Goal: Task Accomplishment & Management: Complete application form

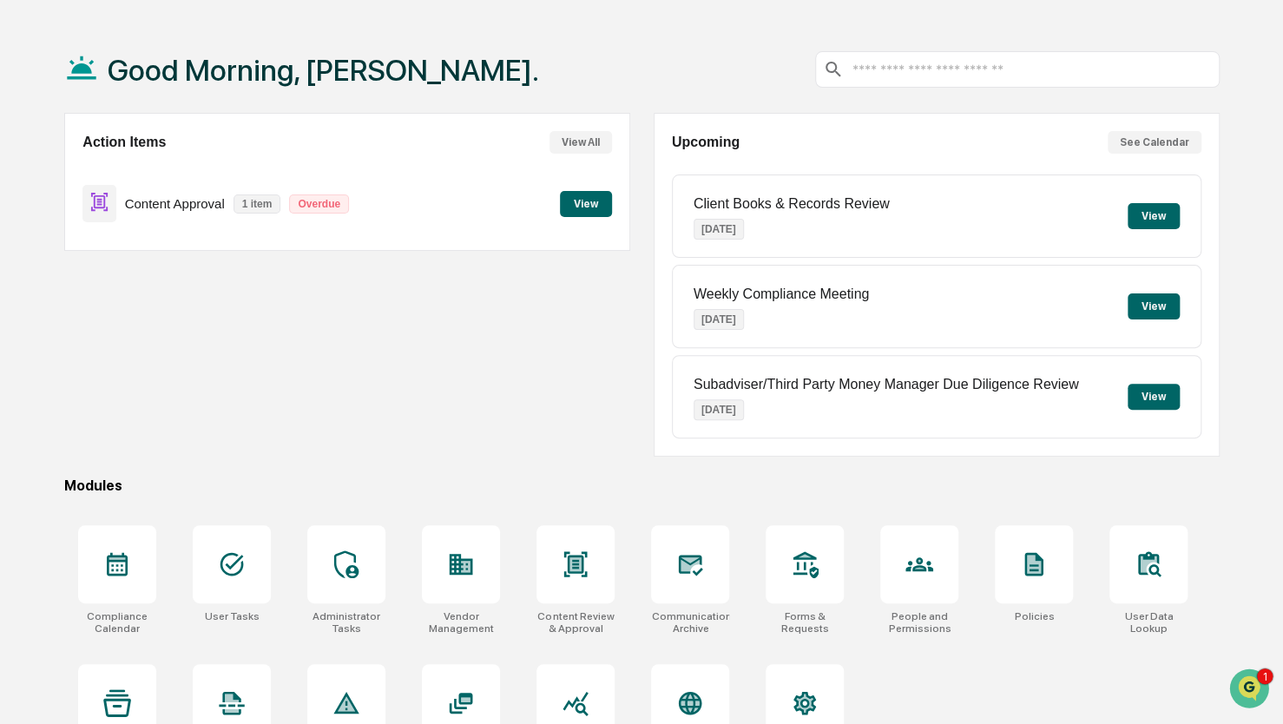
scroll to position [115, 0]
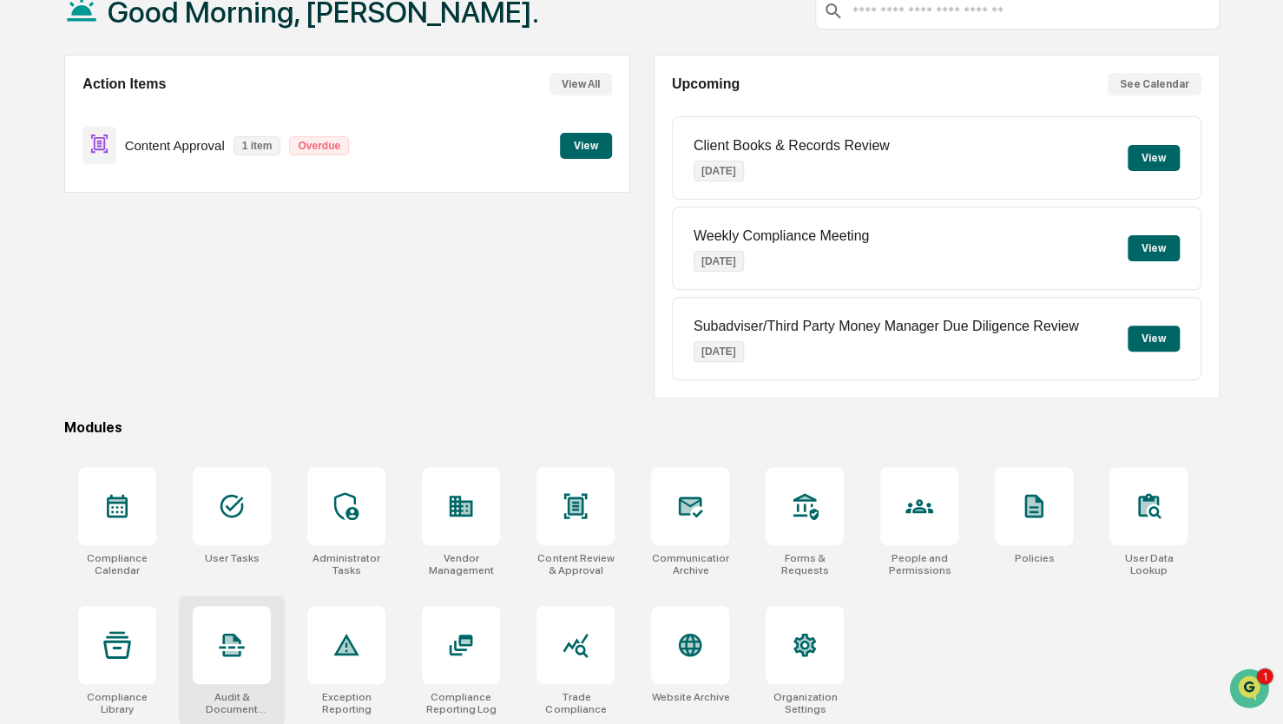
click at [239, 651] on icon at bounding box center [232, 652] width 14 height 3
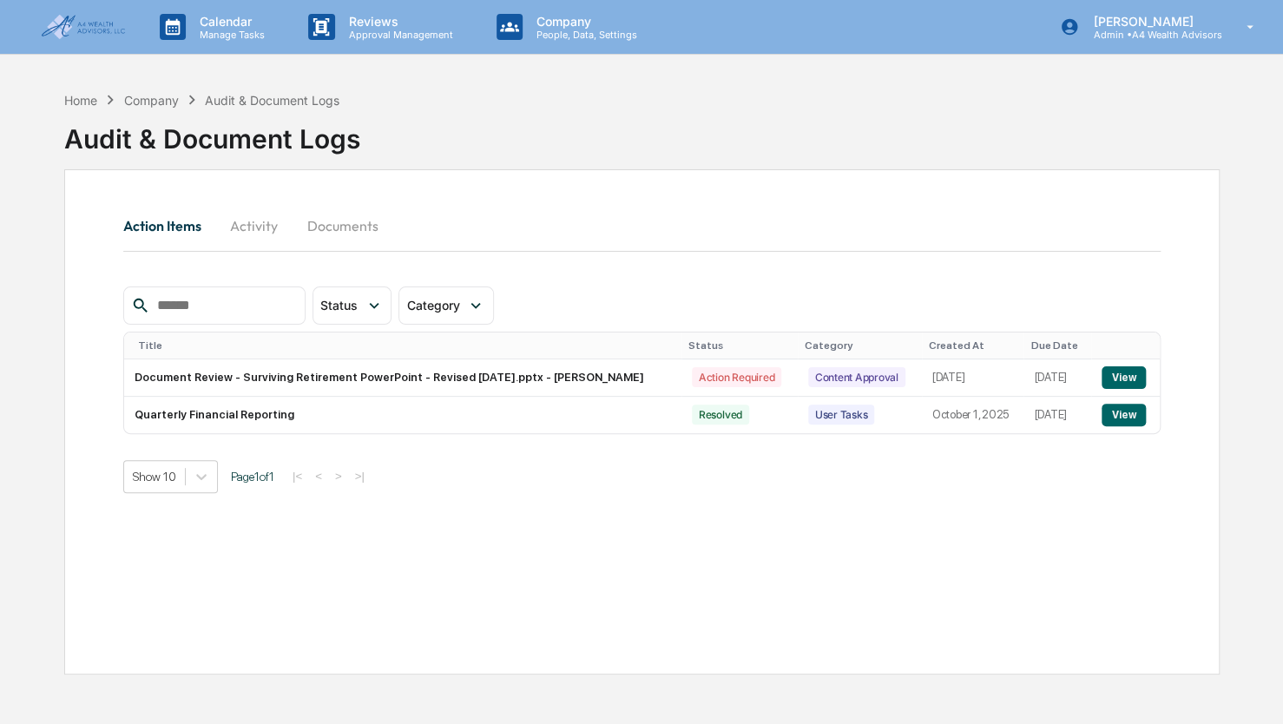
click at [347, 227] on button "Documents" at bounding box center [342, 226] width 99 height 42
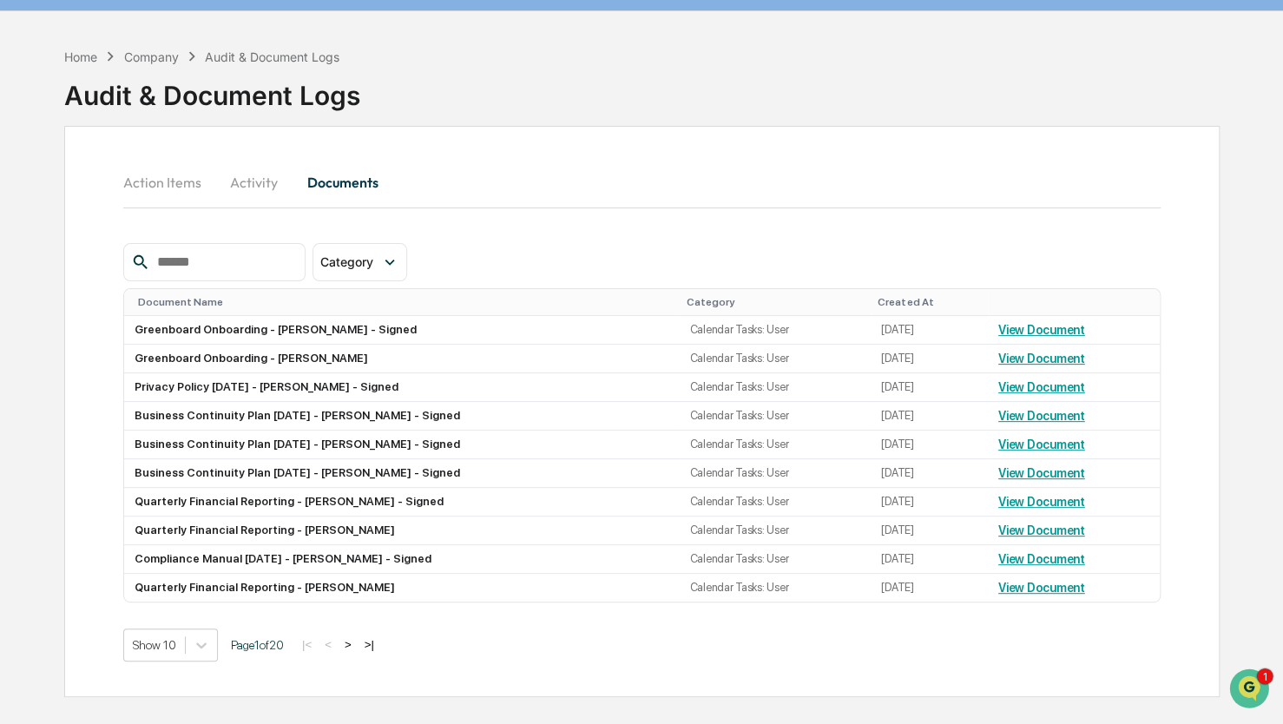
scroll to position [82, 0]
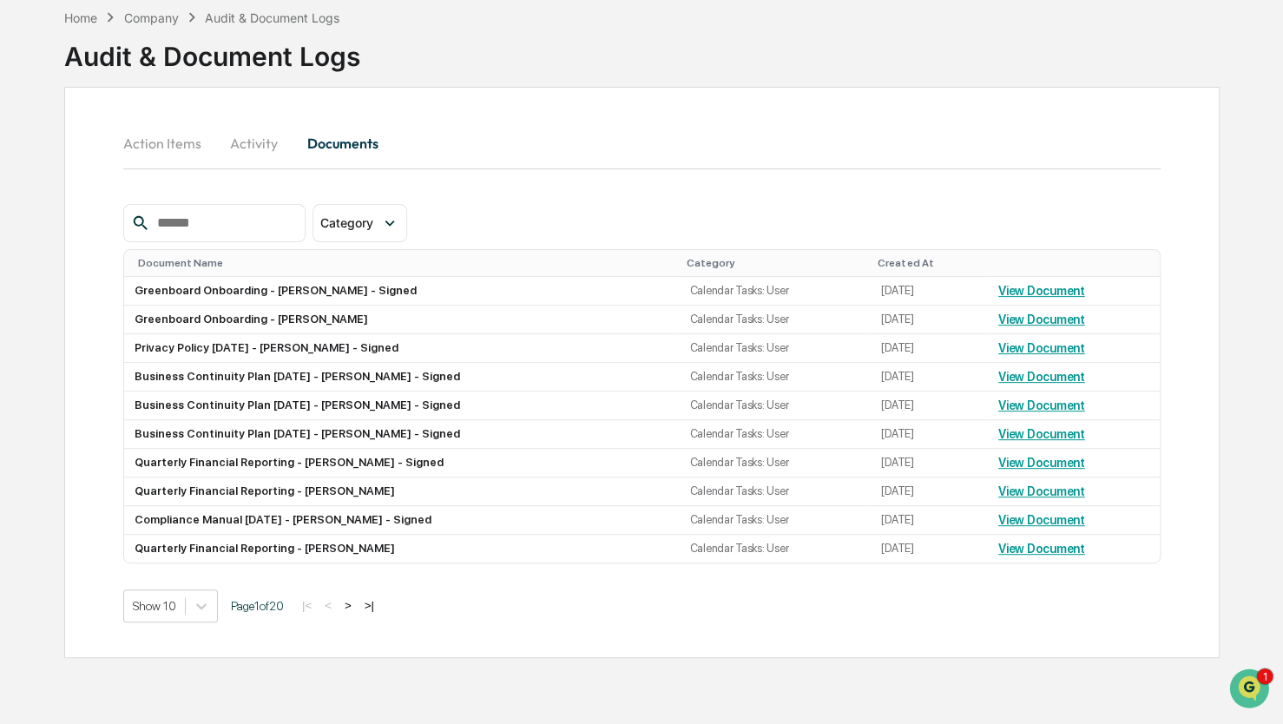
click at [243, 151] on button "Activity" at bounding box center [254, 143] width 78 height 42
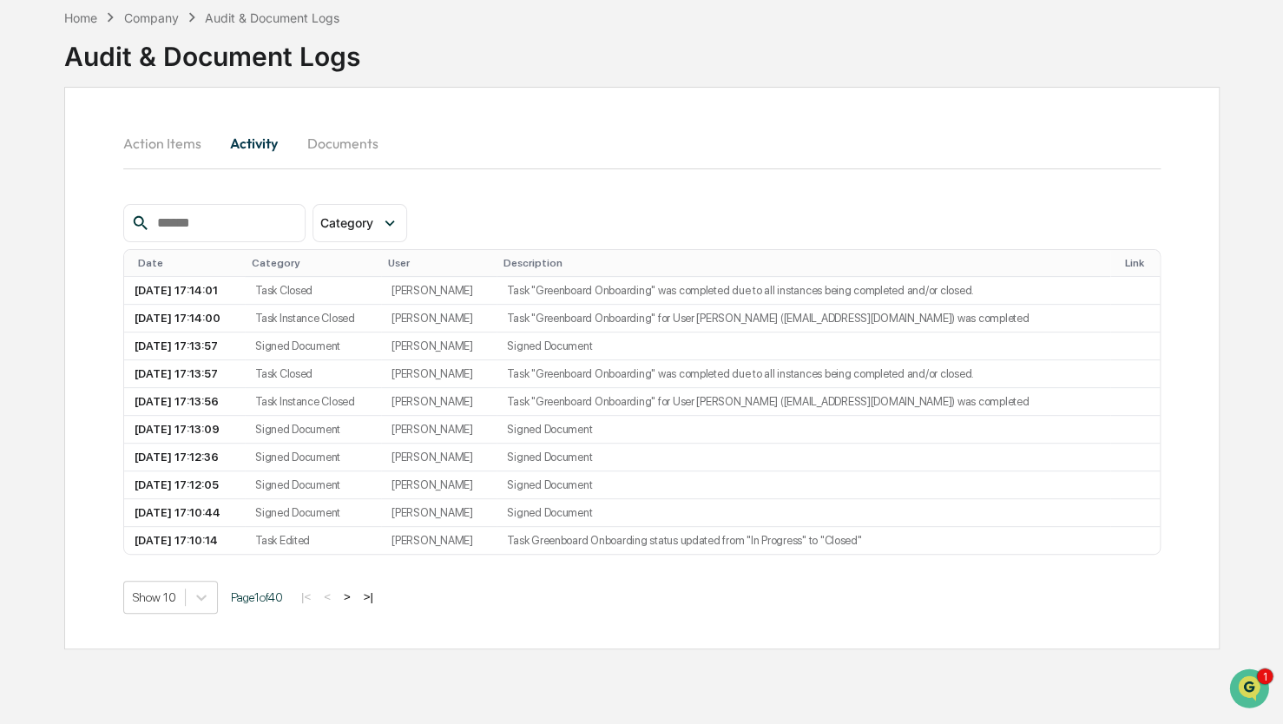
click at [158, 155] on button "Action Items" at bounding box center [169, 143] width 92 height 42
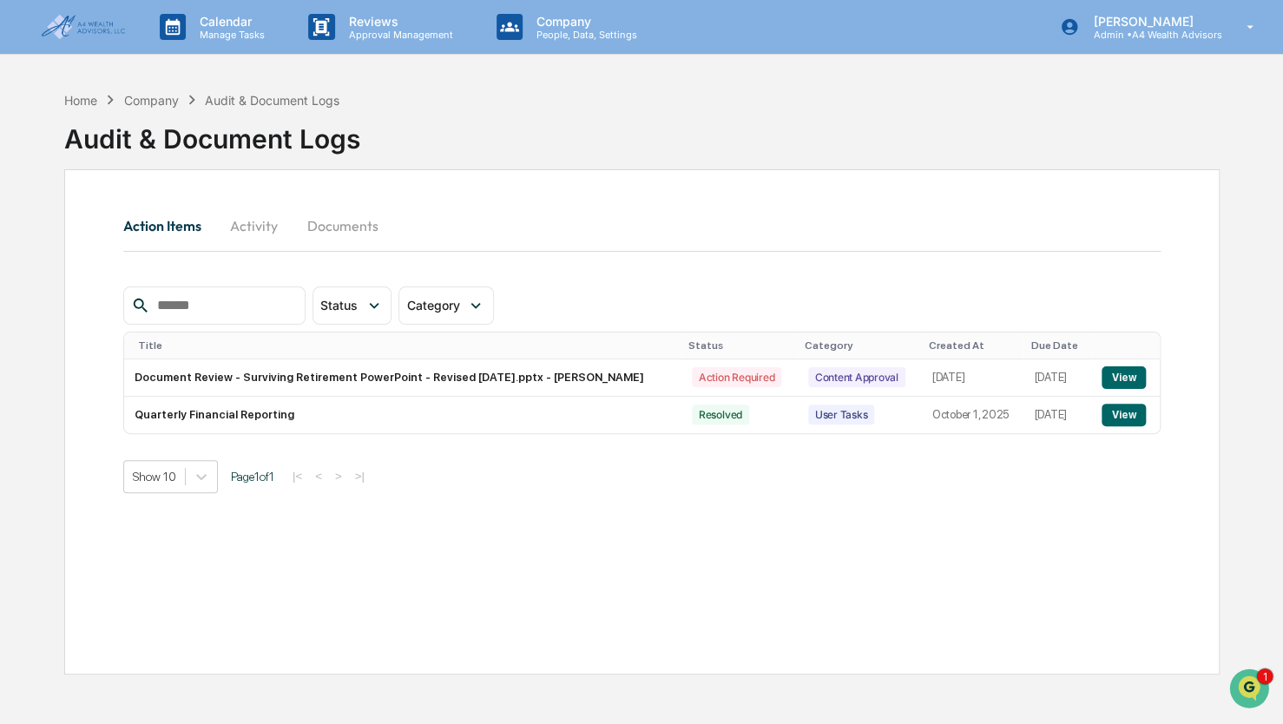
click at [348, 234] on button "Documents" at bounding box center [342, 226] width 99 height 42
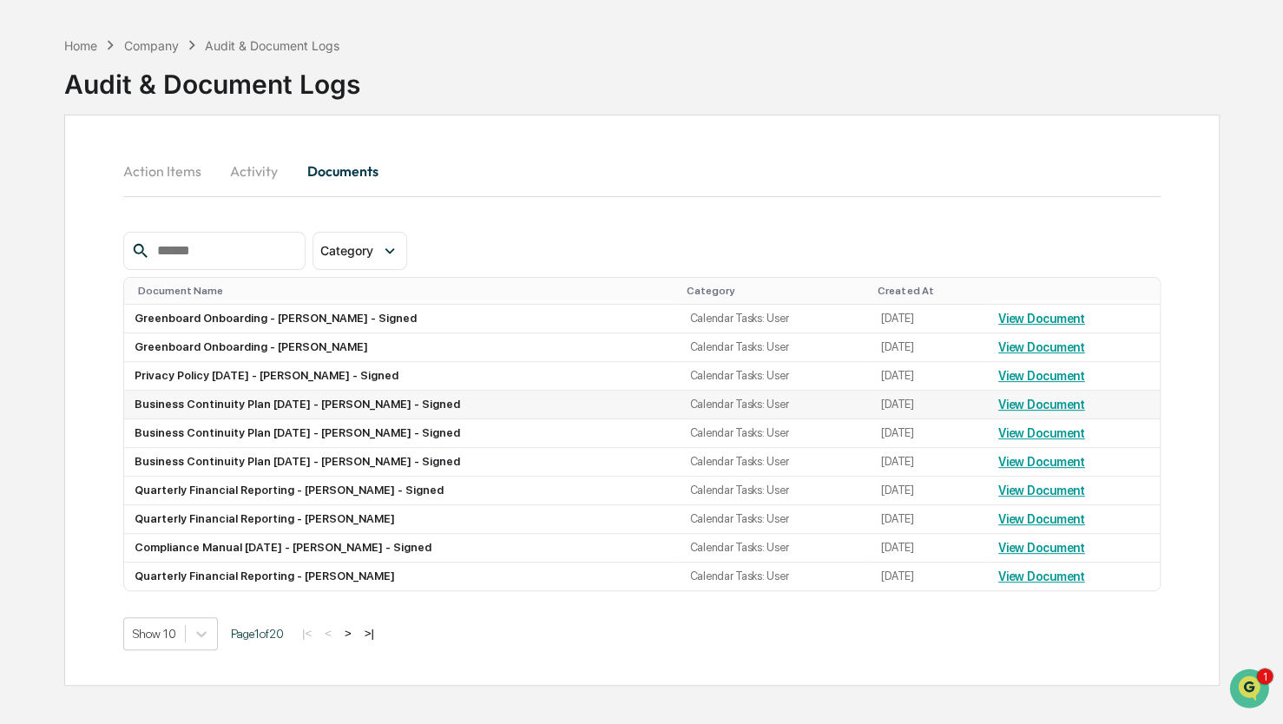
scroll to position [82, 0]
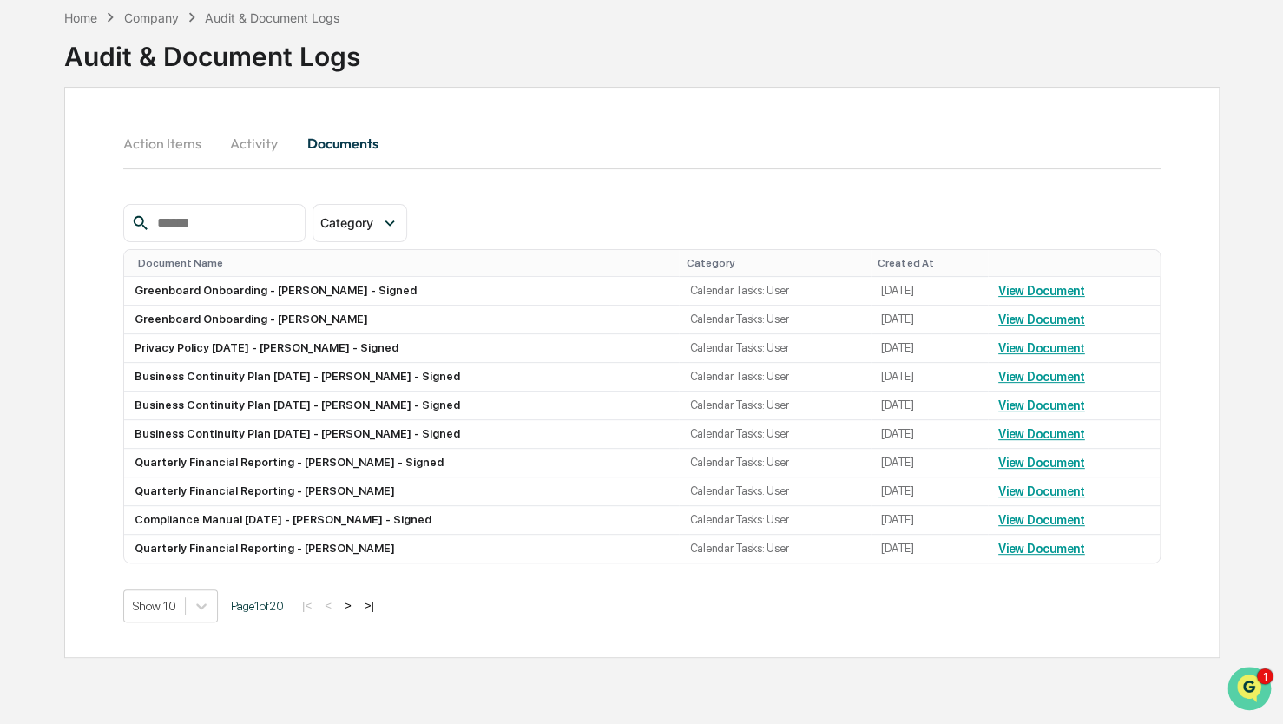
click at [1253, 695] on icon "Open customer support" at bounding box center [1249, 709] width 43 height 43
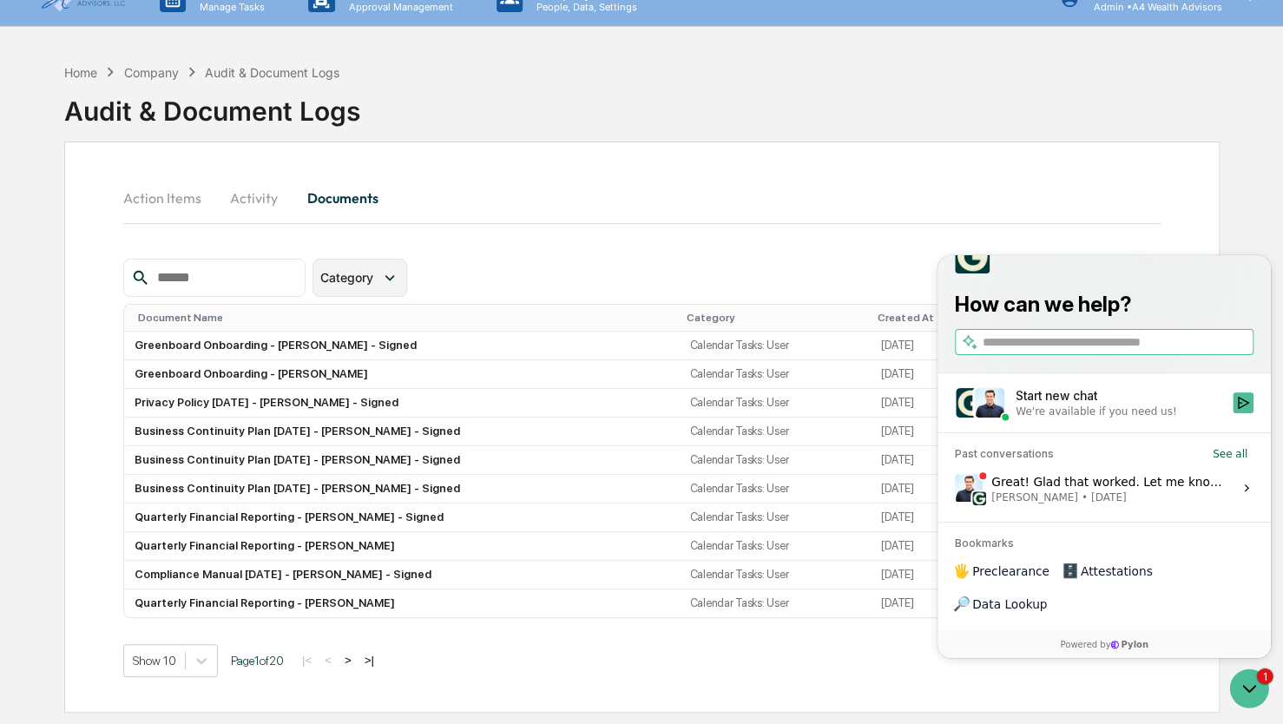
scroll to position [0, 0]
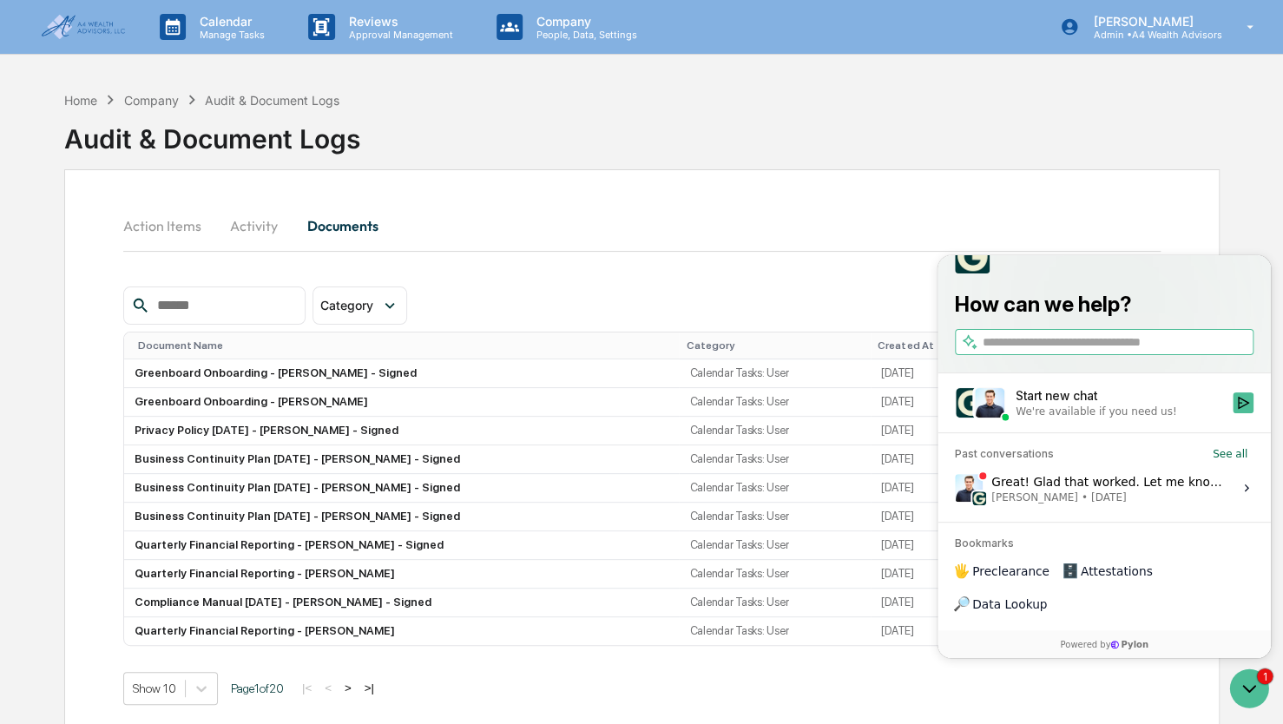
click at [76, 115] on div "Audit & Document Logs" at bounding box center [212, 131] width 296 height 45
click at [82, 102] on div "Home" at bounding box center [80, 100] width 33 height 15
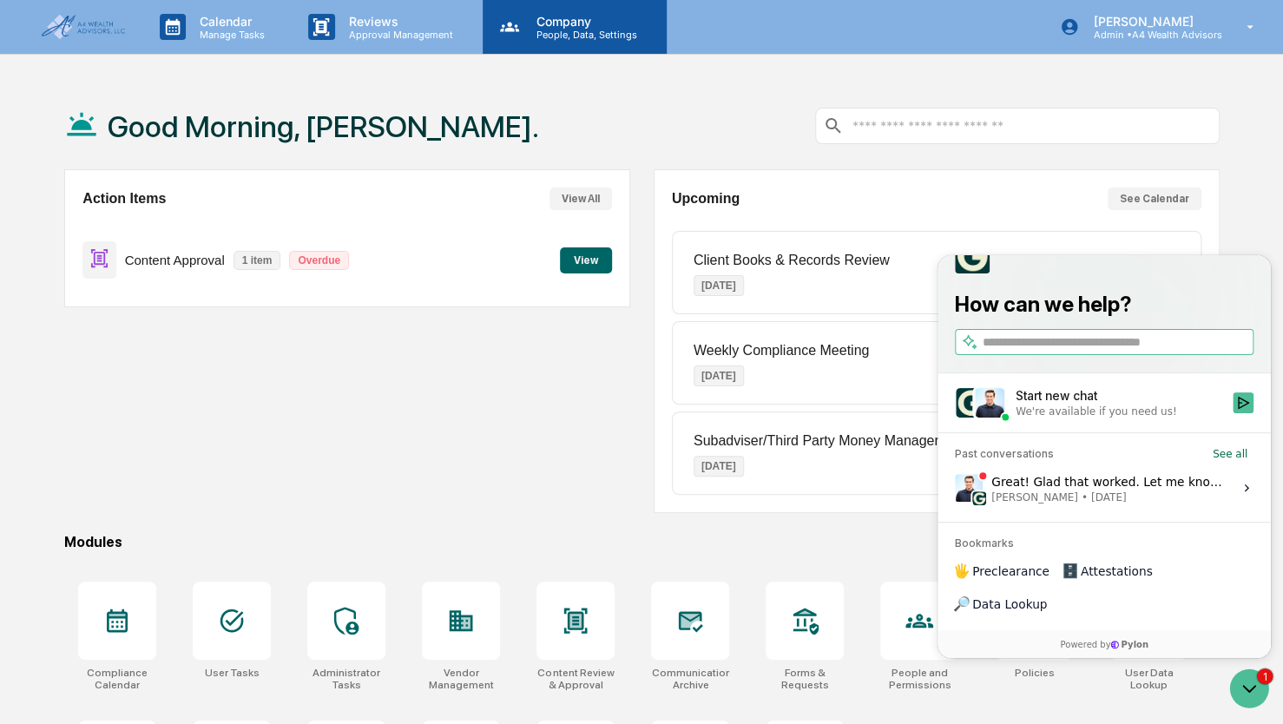
click at [572, 17] on p "Company" at bounding box center [584, 21] width 123 height 15
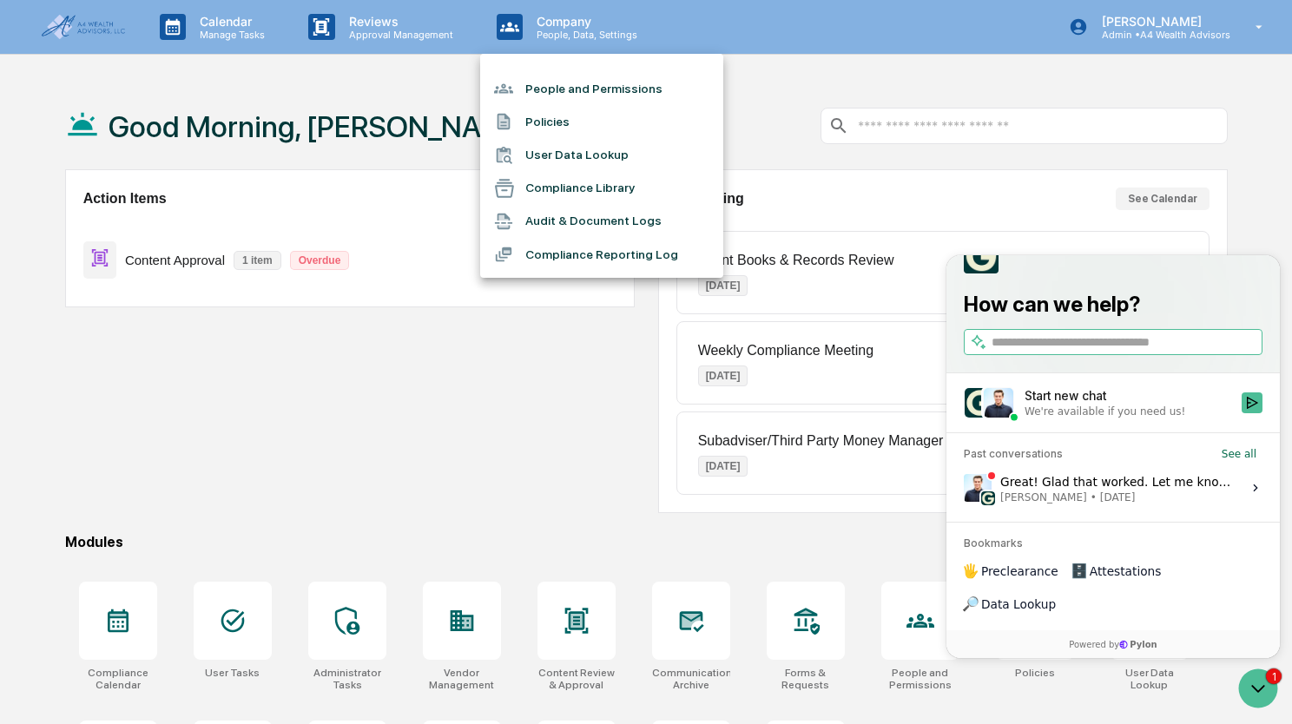
click at [438, 407] on div at bounding box center [646, 362] width 1292 height 724
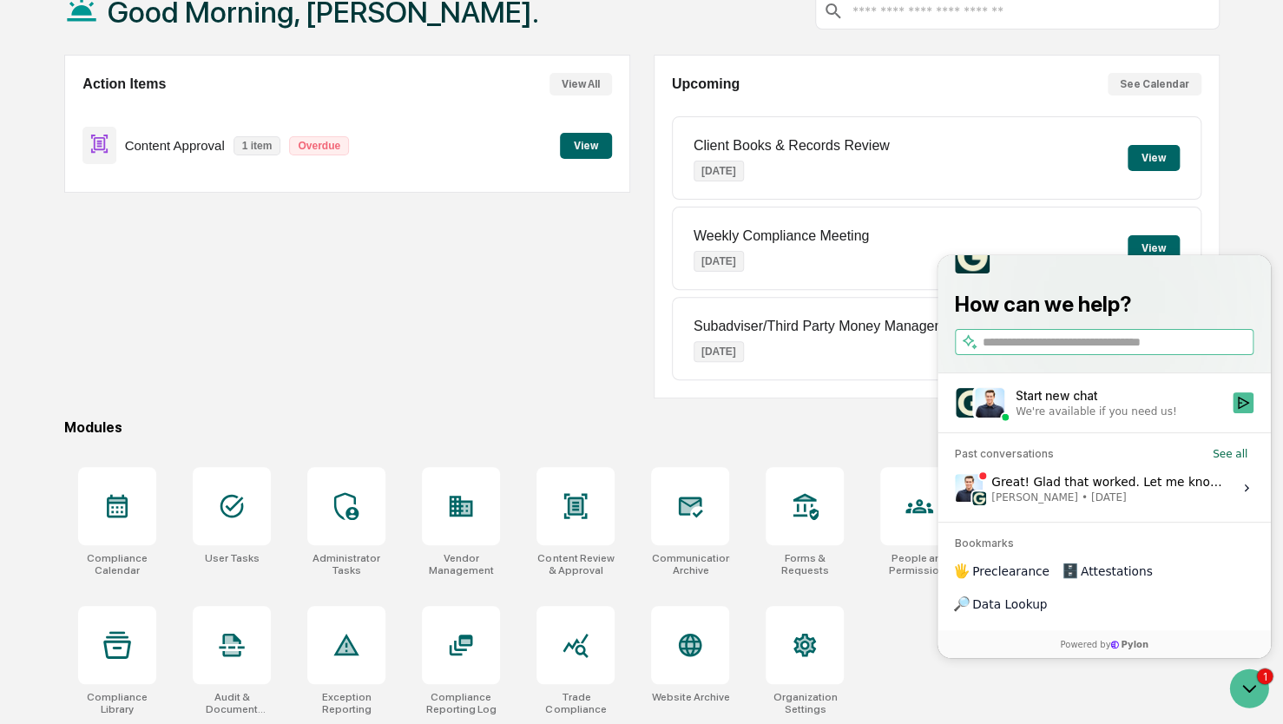
scroll to position [115, 0]
click at [876, 594] on div "Compliance Calendar User Tasks Administrator Tasks Vendor Management Content Re…" at bounding box center [641, 591] width 1155 height 269
click at [806, 530] on div at bounding box center [805, 506] width 78 height 78
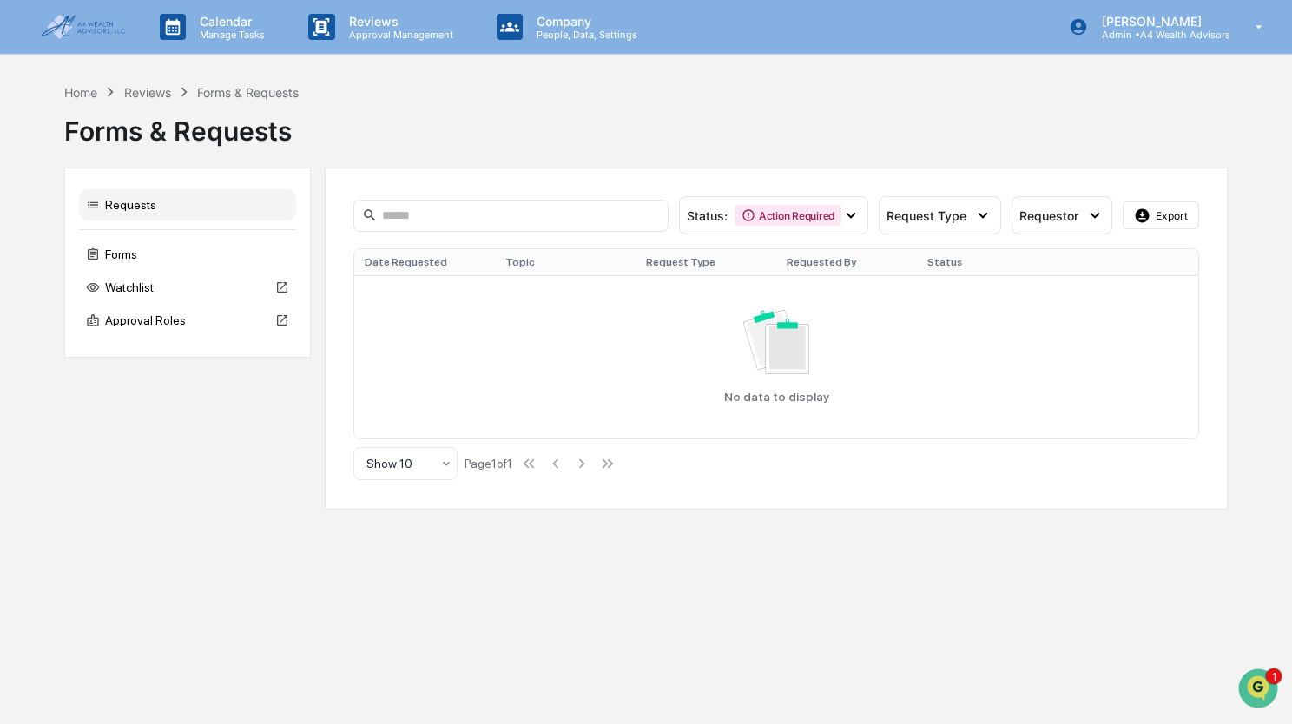
click at [74, 28] on img at bounding box center [83, 27] width 83 height 24
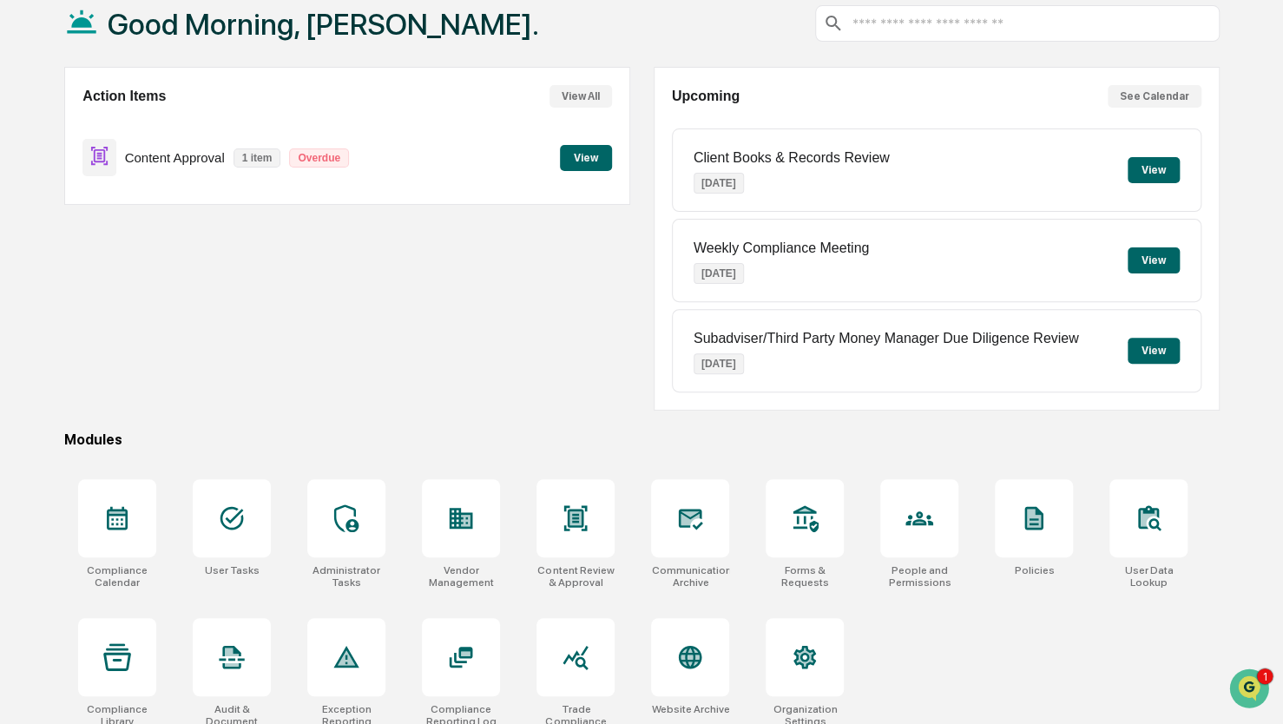
scroll to position [115, 0]
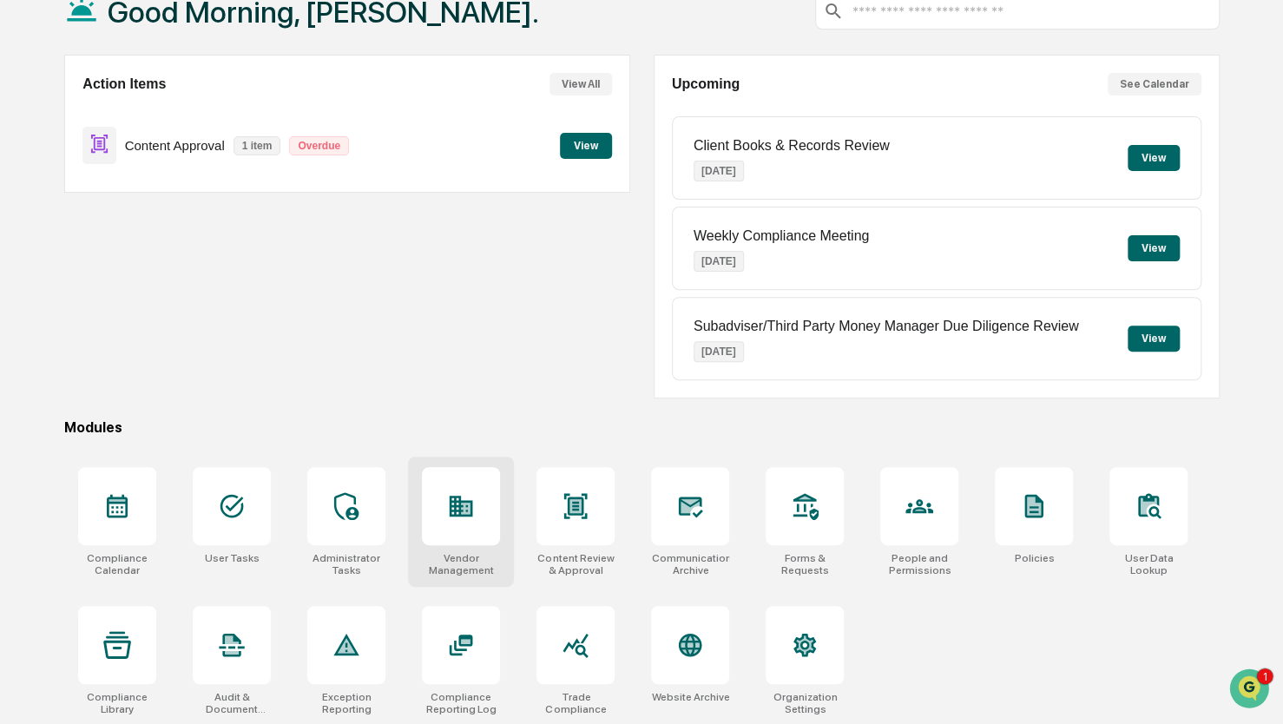
click at [492, 541] on div at bounding box center [461, 506] width 78 height 78
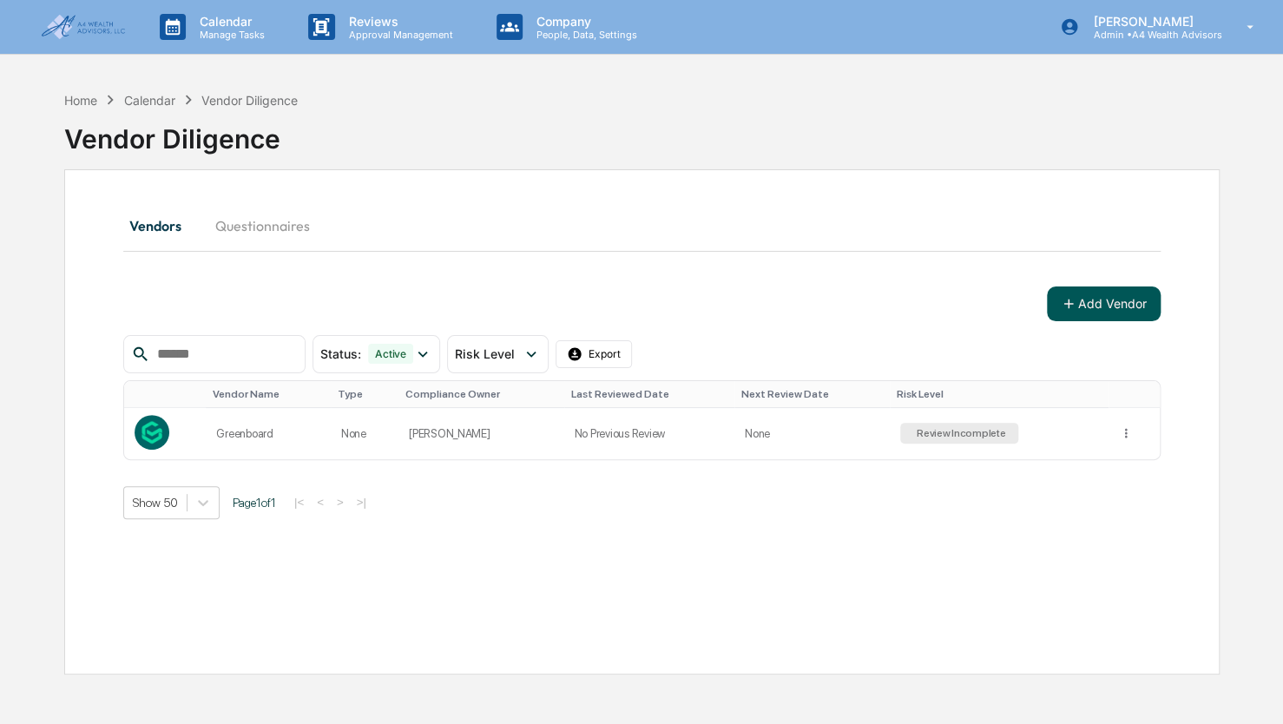
click at [1101, 315] on button "Add Vendor" at bounding box center [1104, 303] width 114 height 35
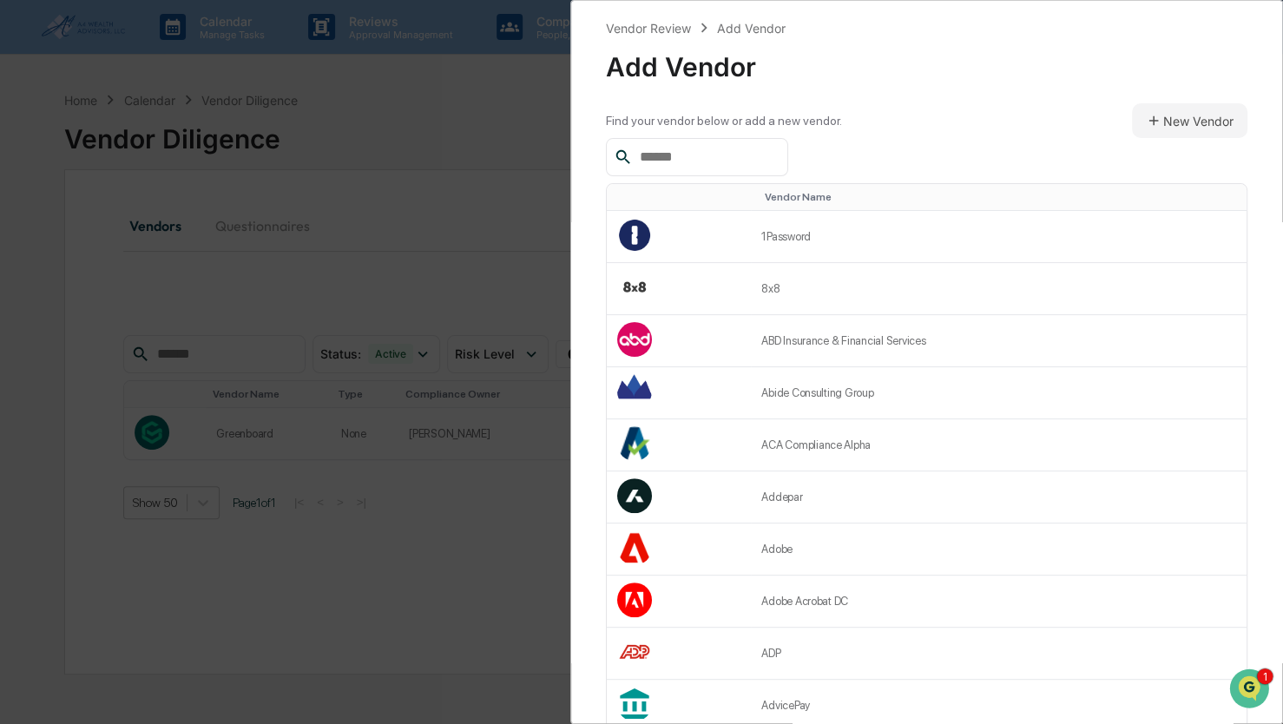
click at [693, 165] on input "text" at bounding box center [707, 157] width 148 height 23
click at [670, 163] on input "text" at bounding box center [707, 157] width 148 height 23
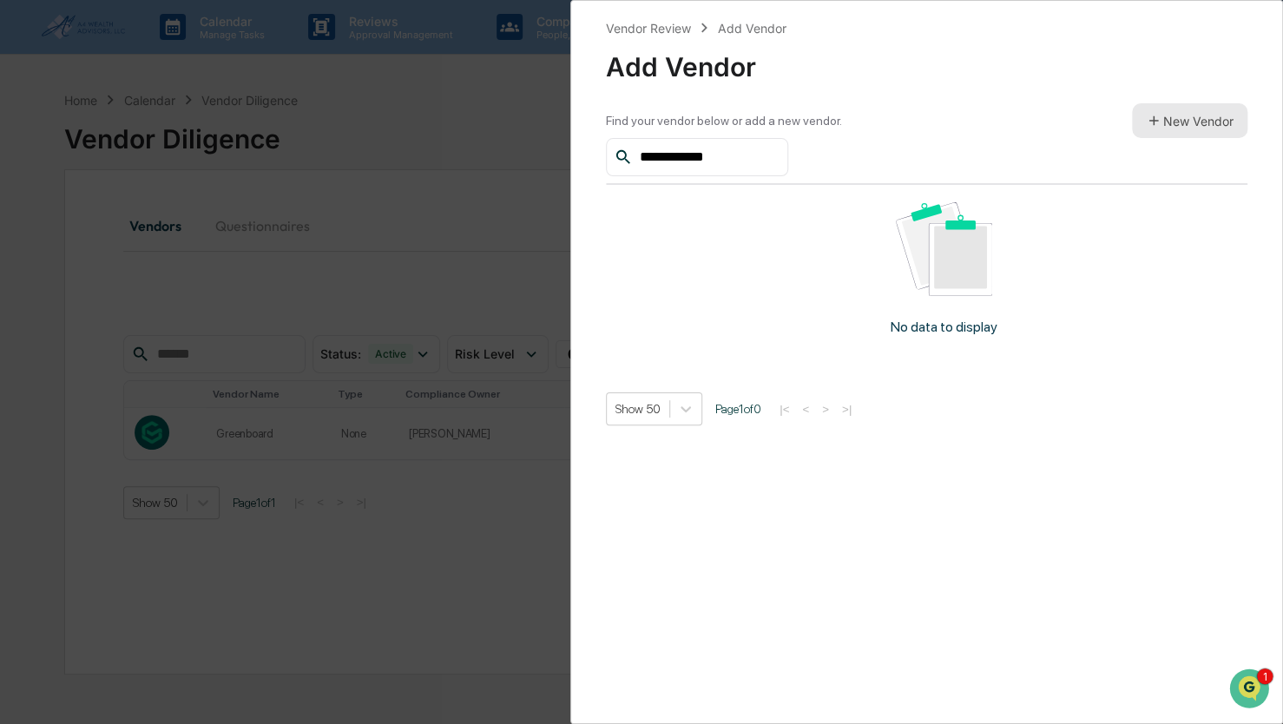
type input "**********"
click at [1162, 113] on button "New Vendor" at bounding box center [1189, 120] width 115 height 35
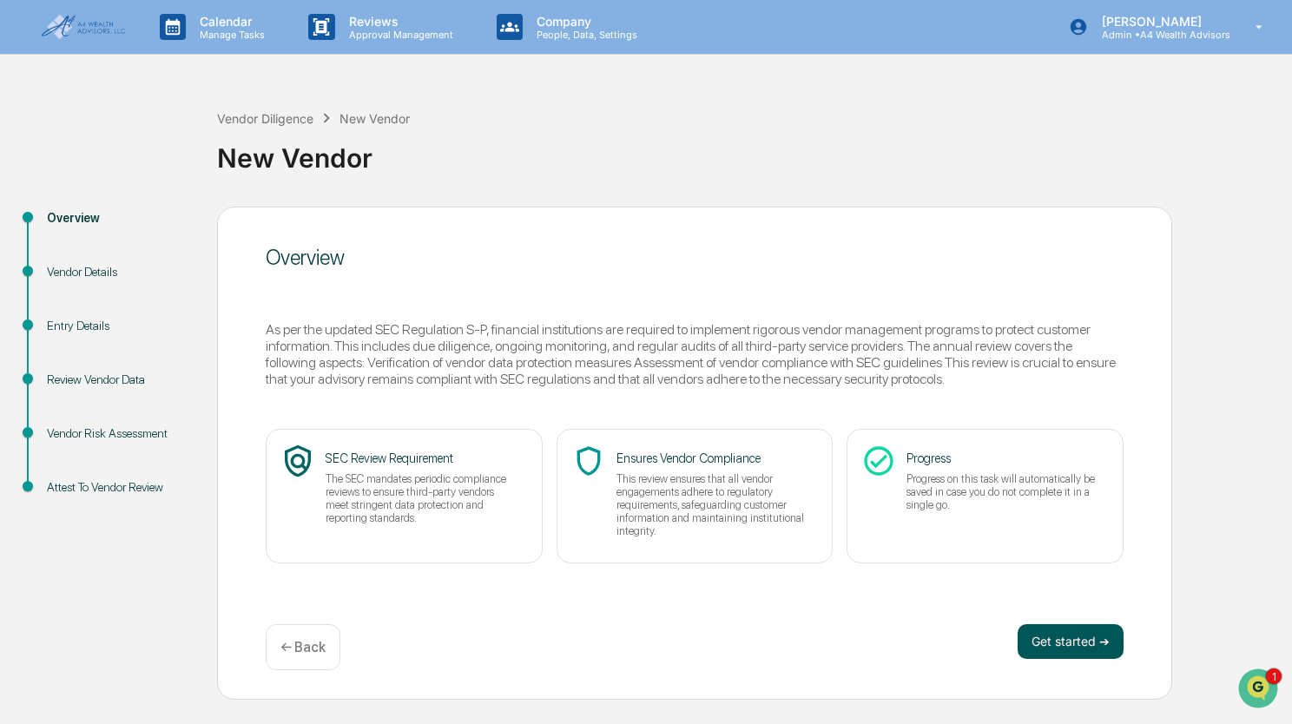
click at [1052, 651] on button "Get started ➔" at bounding box center [1070, 641] width 106 height 35
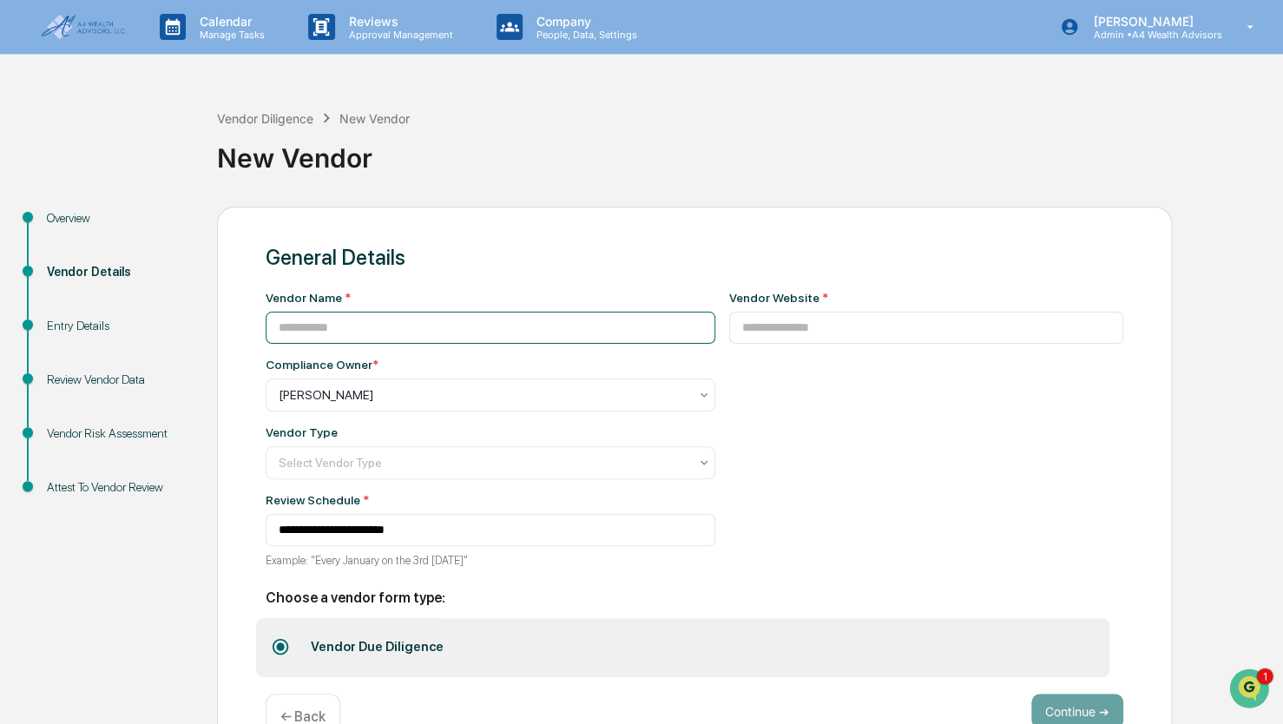
click at [482, 328] on input at bounding box center [491, 328] width 450 height 32
type input "**********"
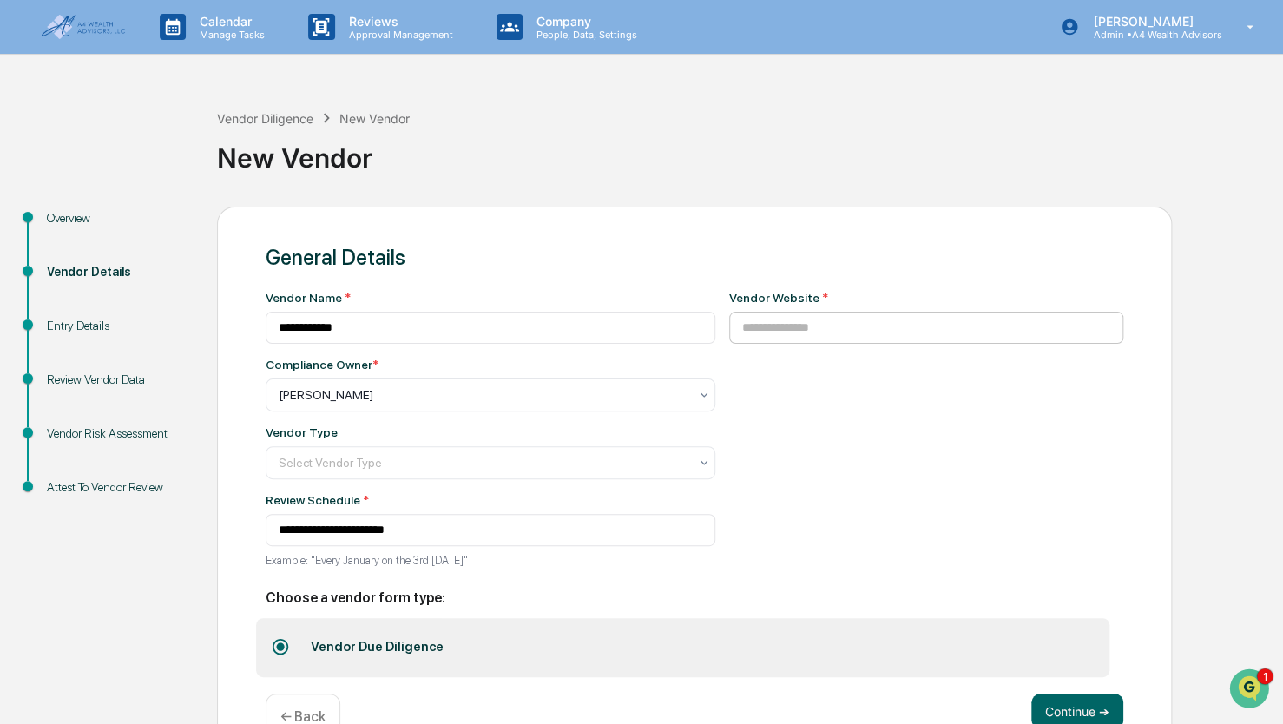
drag, startPoint x: 832, startPoint y: 303, endPoint x: 825, endPoint y: 321, distance: 19.5
click at [830, 306] on div "Vendor Website *" at bounding box center [926, 317] width 395 height 53
click at [823, 326] on input at bounding box center [926, 328] width 395 height 32
click at [760, 319] on input at bounding box center [926, 328] width 395 height 32
paste input "**********"
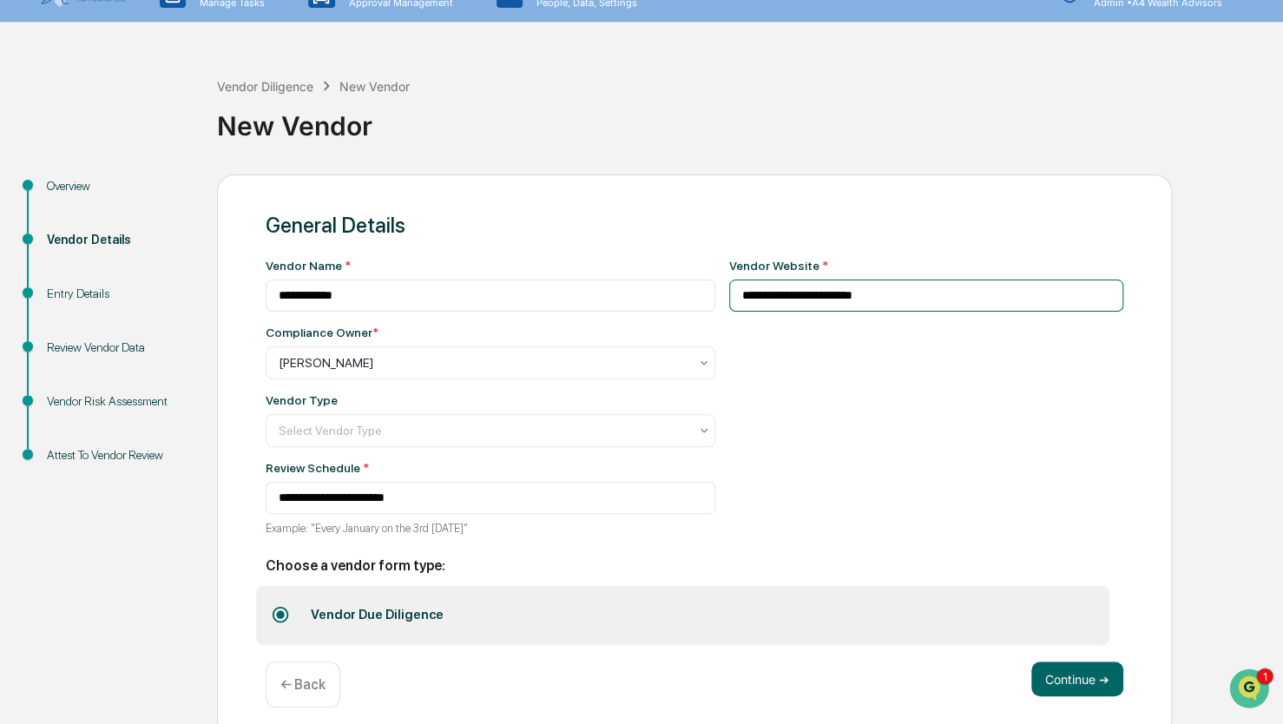
scroll to position [49, 0]
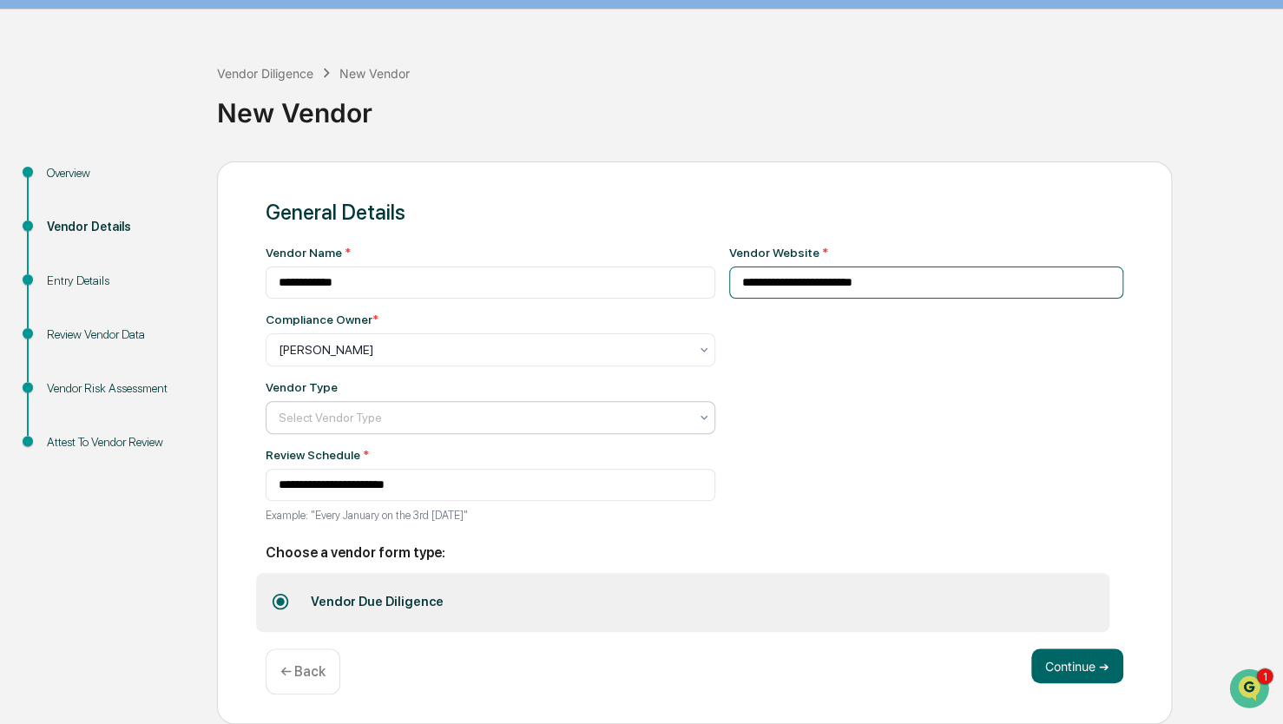
type input "**********"
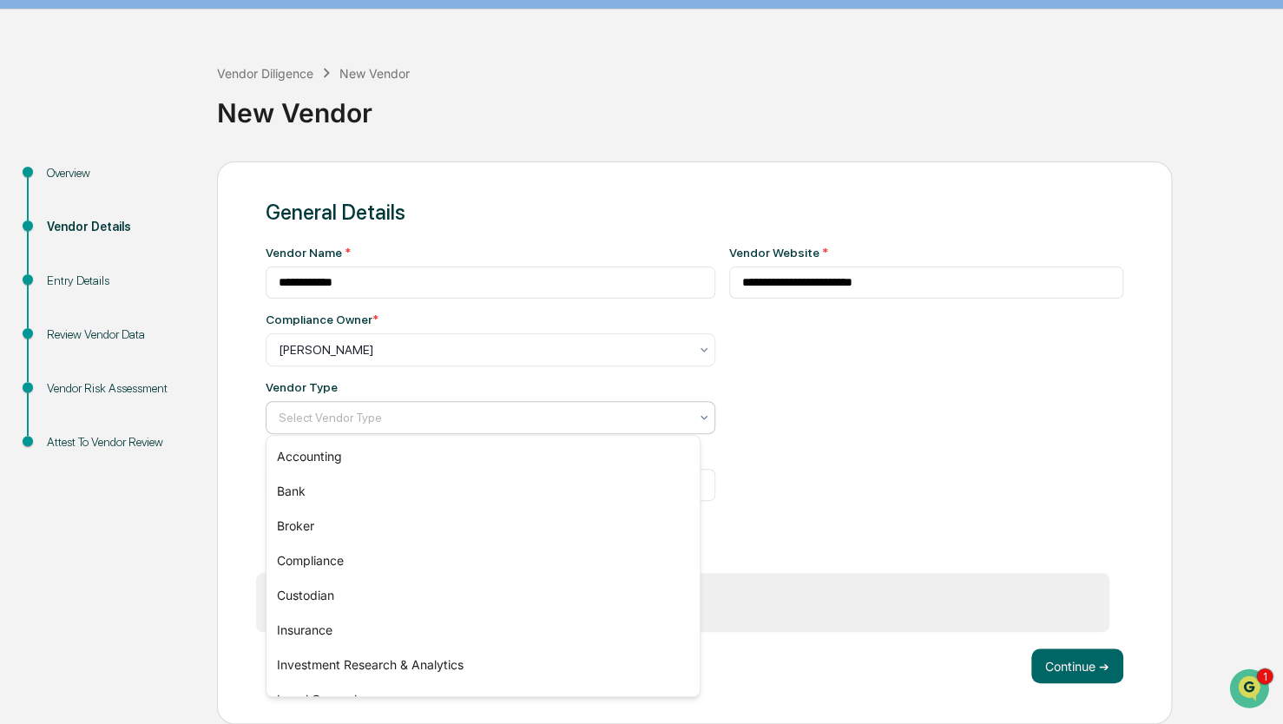
click at [511, 416] on div at bounding box center [484, 417] width 410 height 17
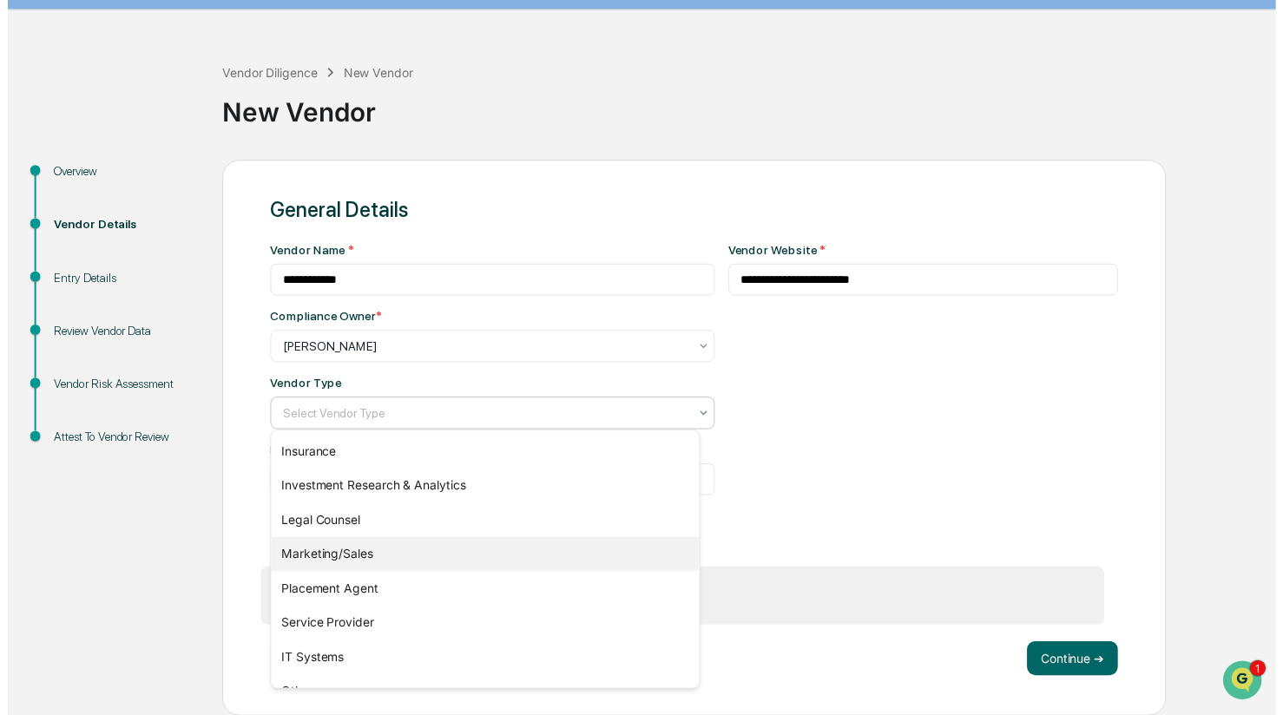
scroll to position [198, 0]
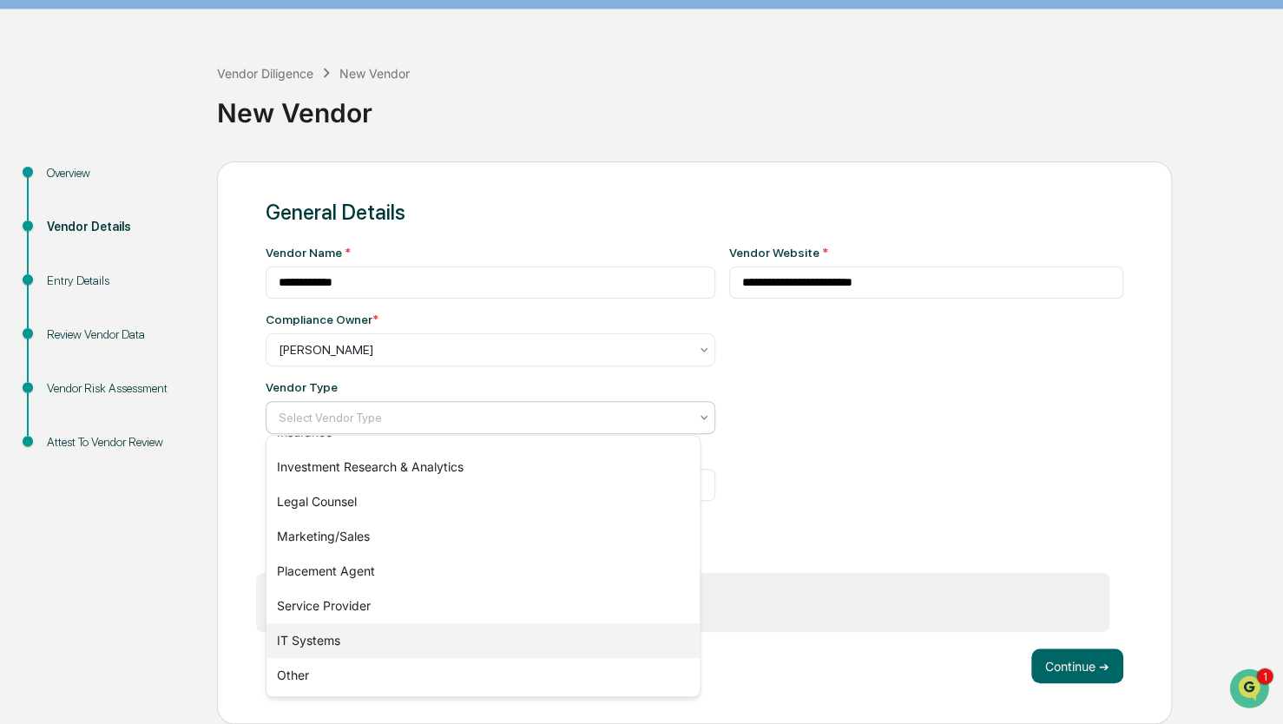
click at [300, 642] on div "IT Systems" at bounding box center [483, 640] width 433 height 35
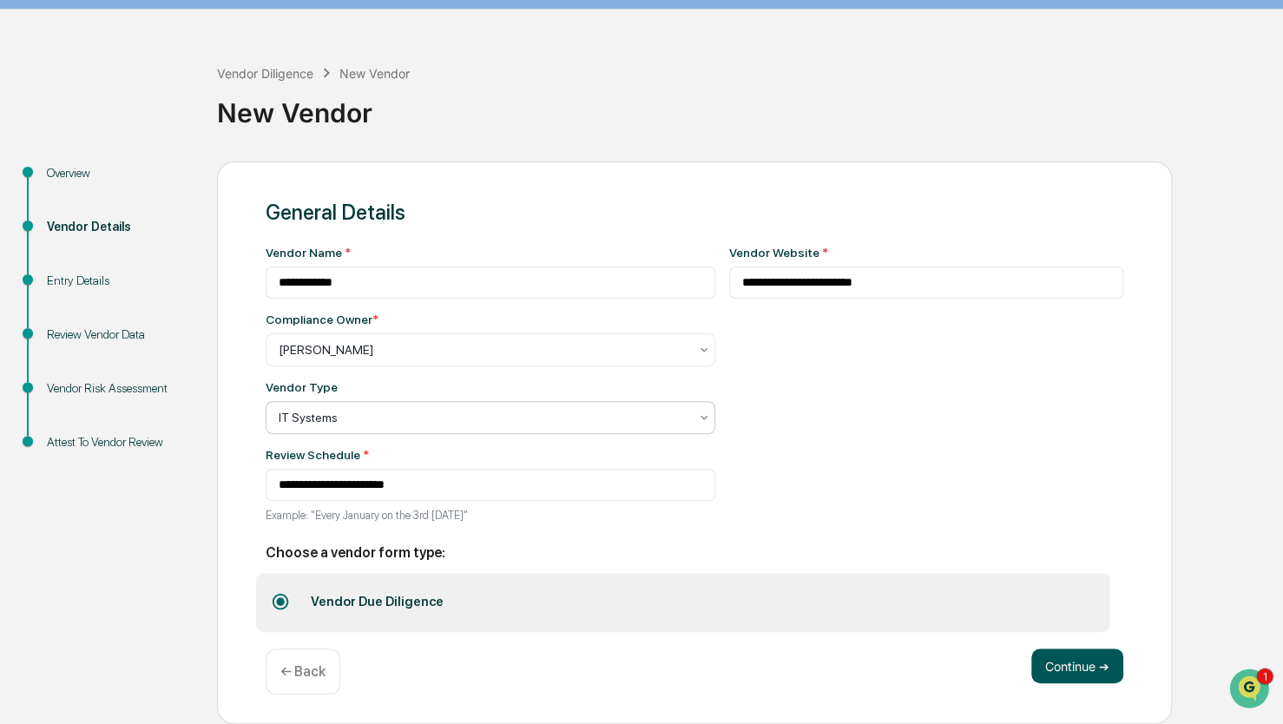
click at [1061, 659] on button "Continue ➔" at bounding box center [1077, 666] width 92 height 35
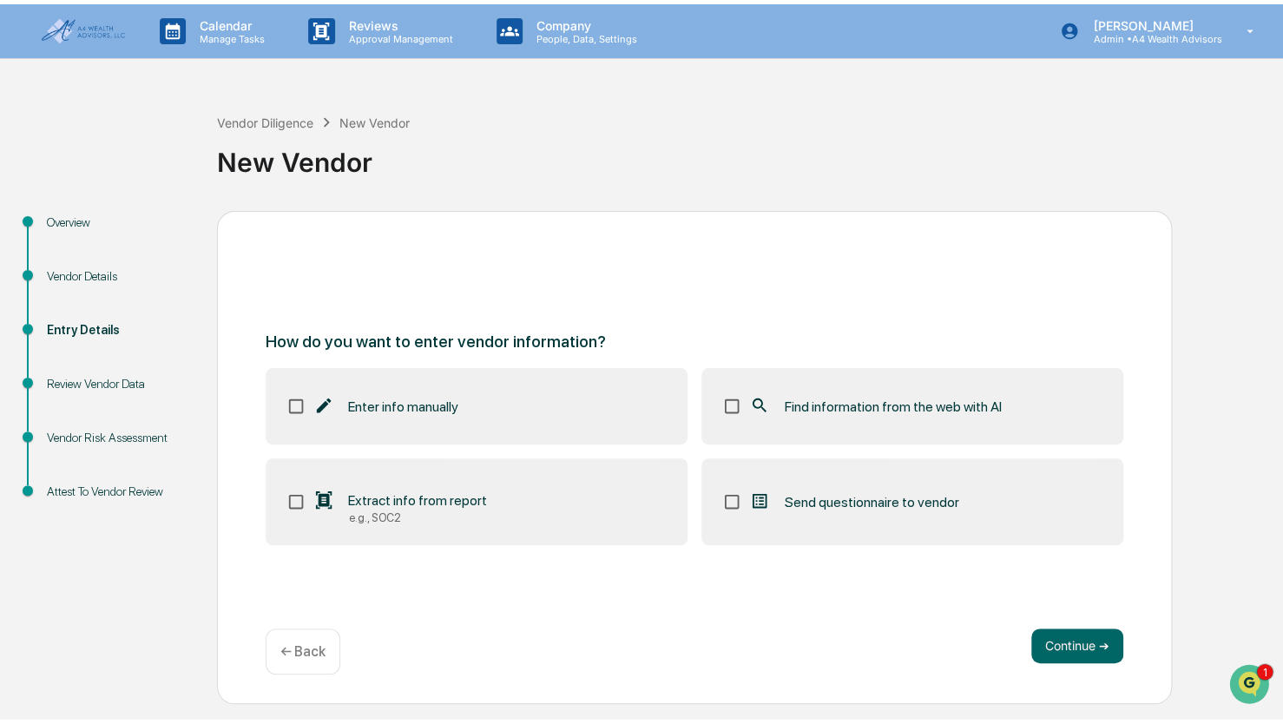
scroll to position [0, 0]
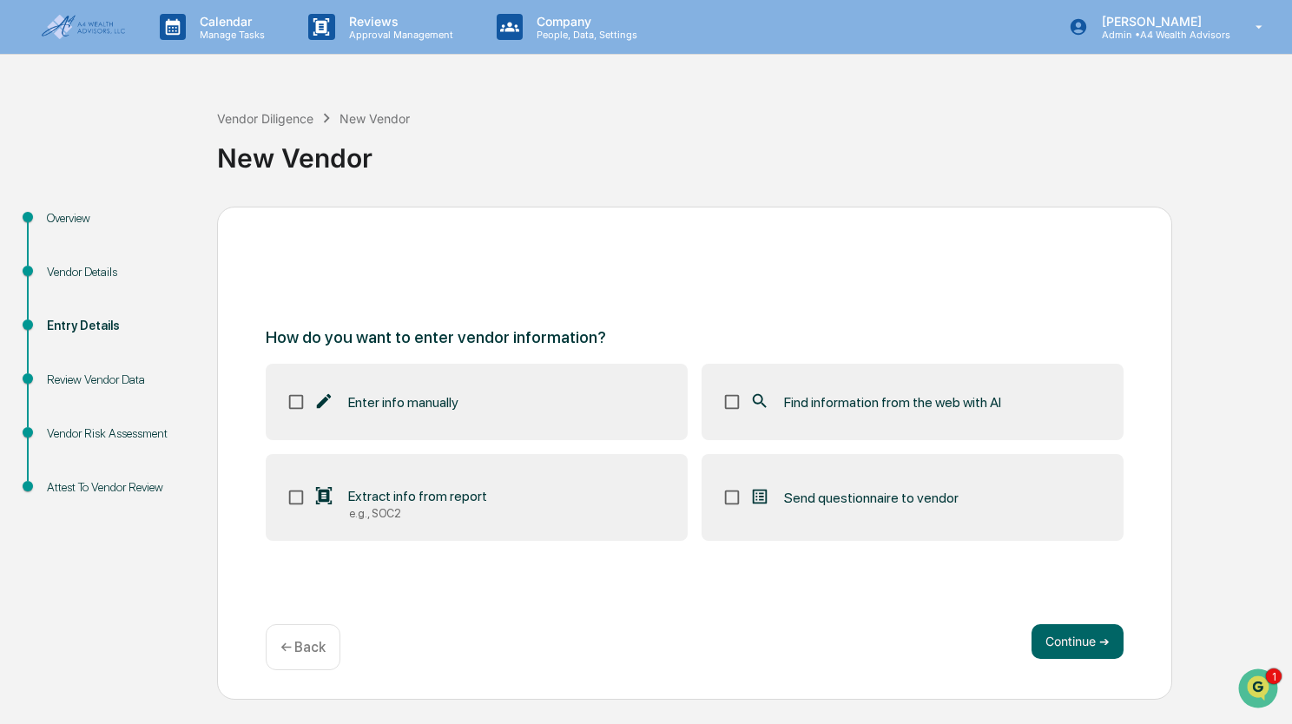
click at [868, 441] on div "Enter info manually Find information from the web with AI Extract info from rep…" at bounding box center [695, 452] width 858 height 177
click at [1092, 632] on button "Continue ➔" at bounding box center [1077, 641] width 92 height 35
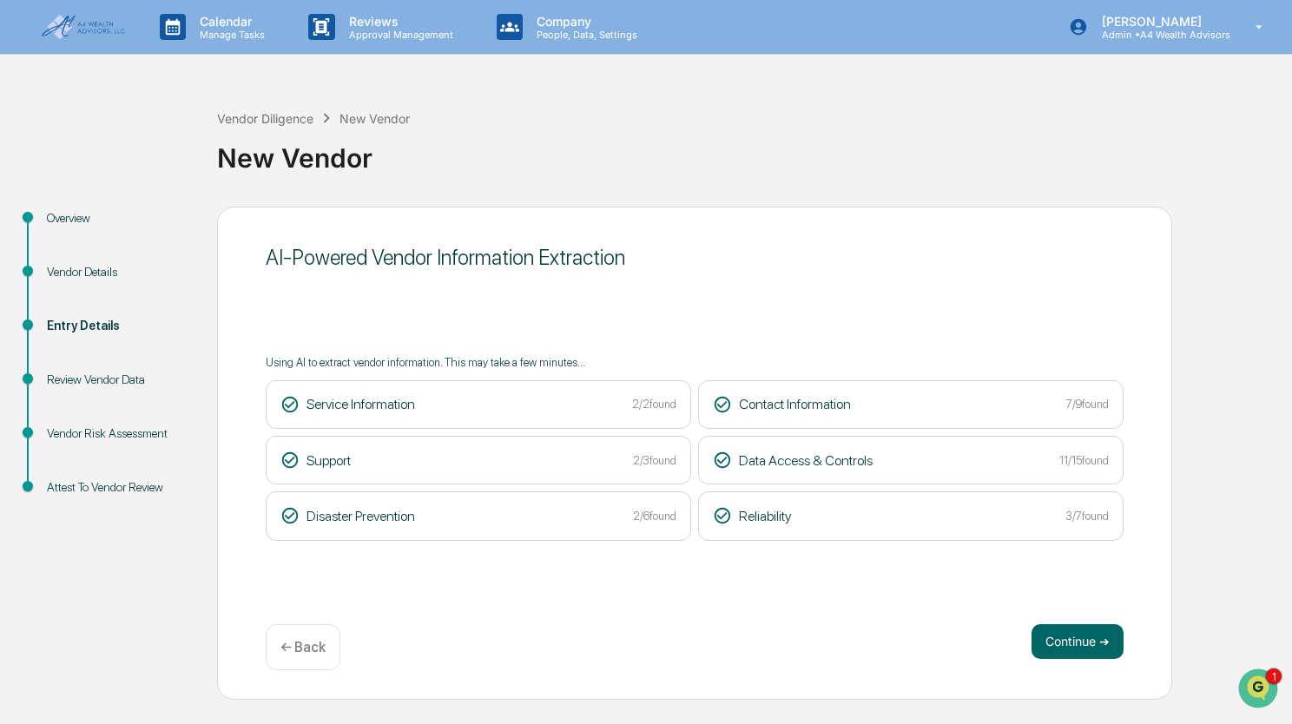
click at [1031, 668] on div "Continue ➔ ← Back" at bounding box center [695, 647] width 858 height 46
click at [1090, 635] on button "Continue ➔" at bounding box center [1077, 641] width 92 height 35
